Goal: Task Accomplishment & Management: Use online tool/utility

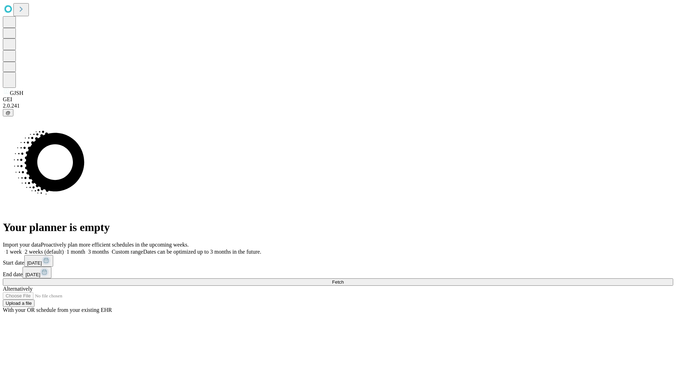
click at [344, 279] on span "Fetch" at bounding box center [338, 281] width 12 height 5
